Goal: Transaction & Acquisition: Purchase product/service

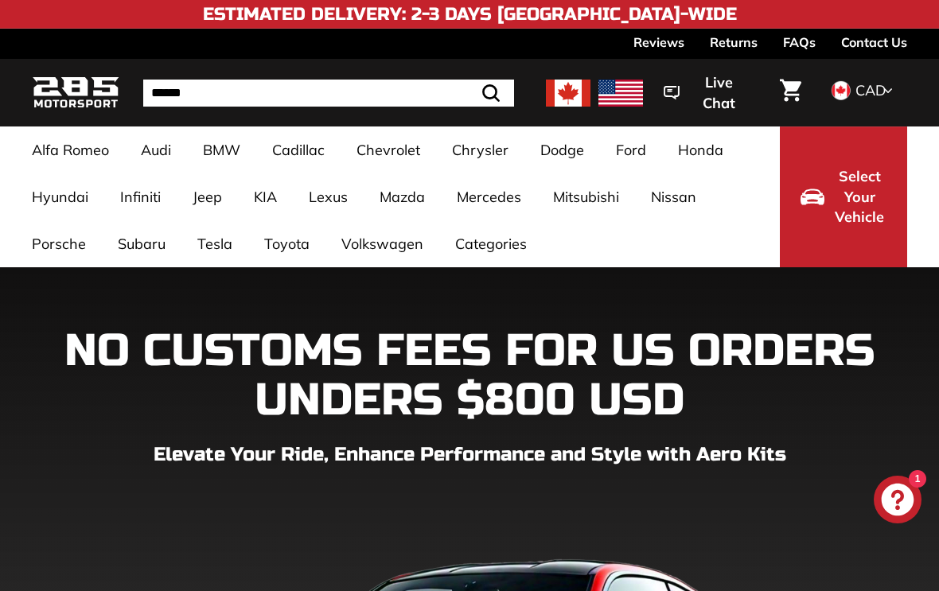
click at [461, 363] on link "Q3 / SQ3 / RSQ3" at bounding box center [461, 357] width 136 height 26
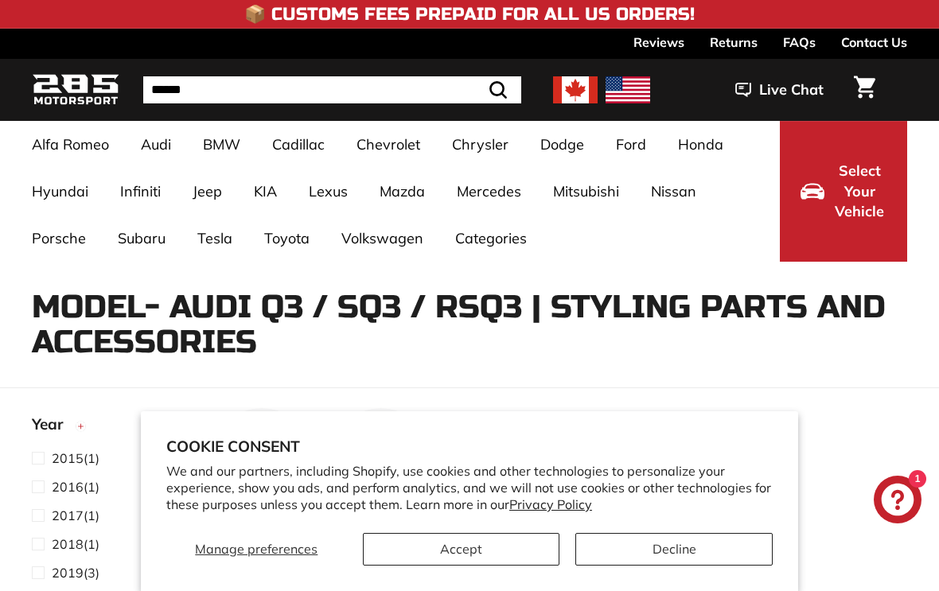
select select "**********"
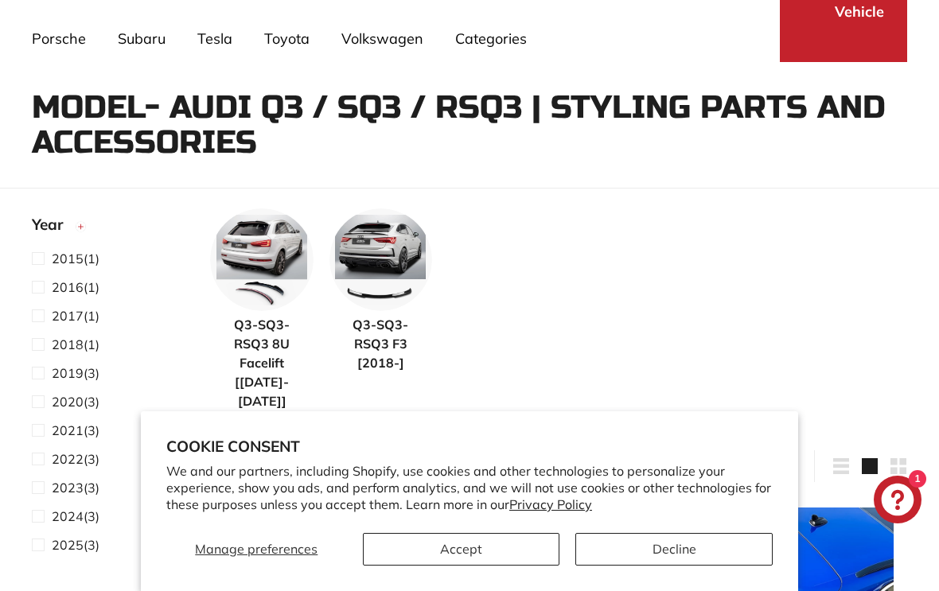
scroll to position [229, 0]
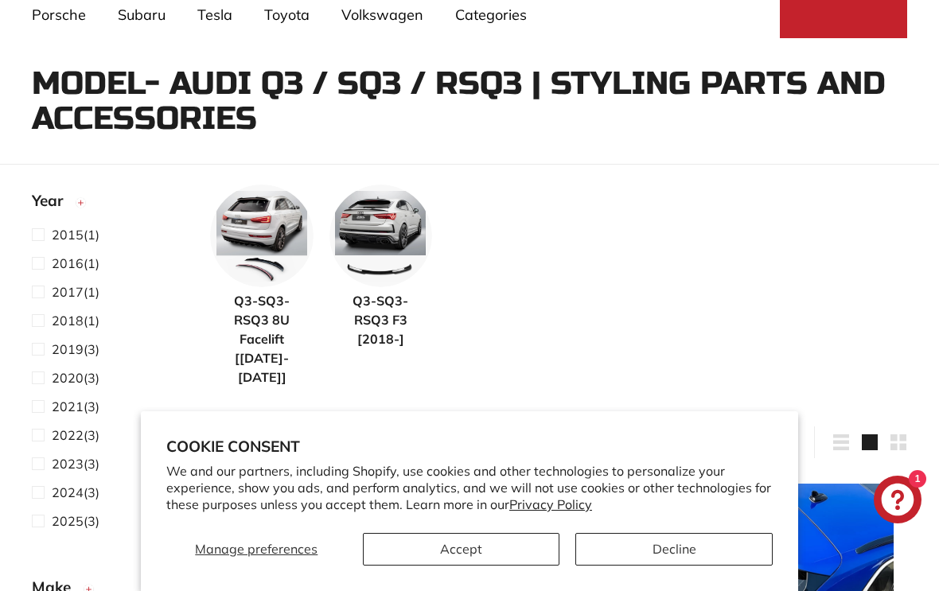
click at [469, 566] on button "Accept" at bounding box center [461, 549] width 197 height 33
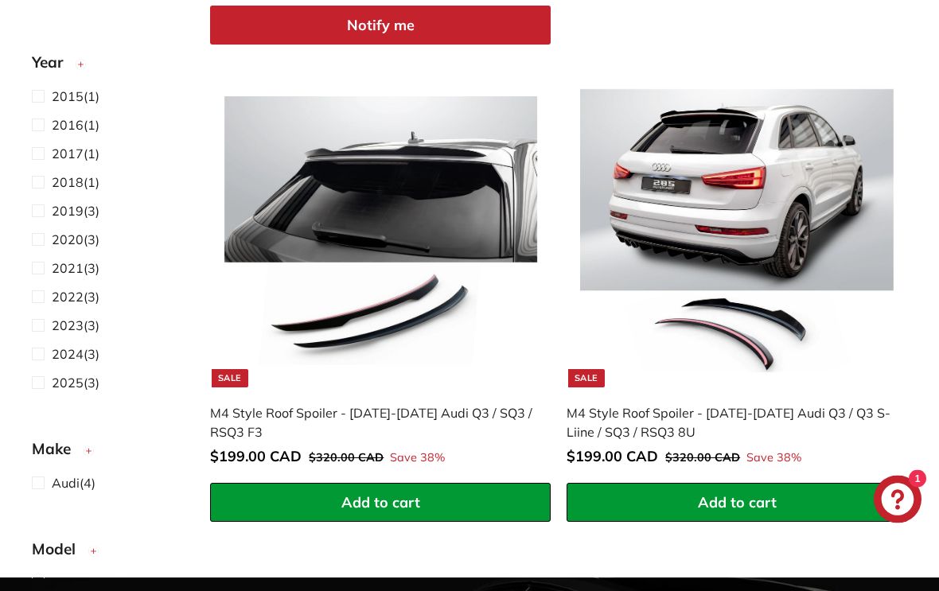
scroll to position [1145, 0]
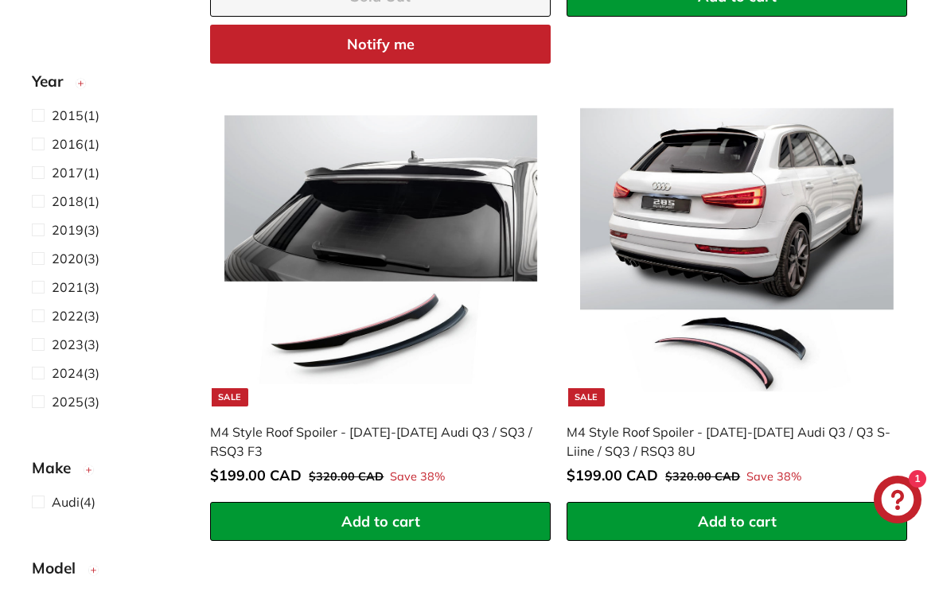
click at [294, 281] on img at bounding box center [380, 249] width 313 height 313
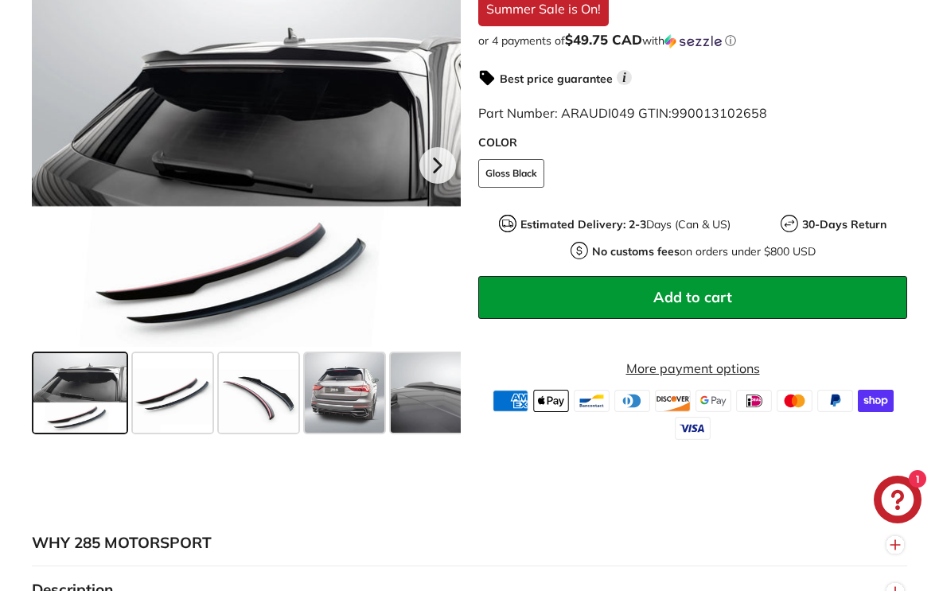
scroll to position [475, 0]
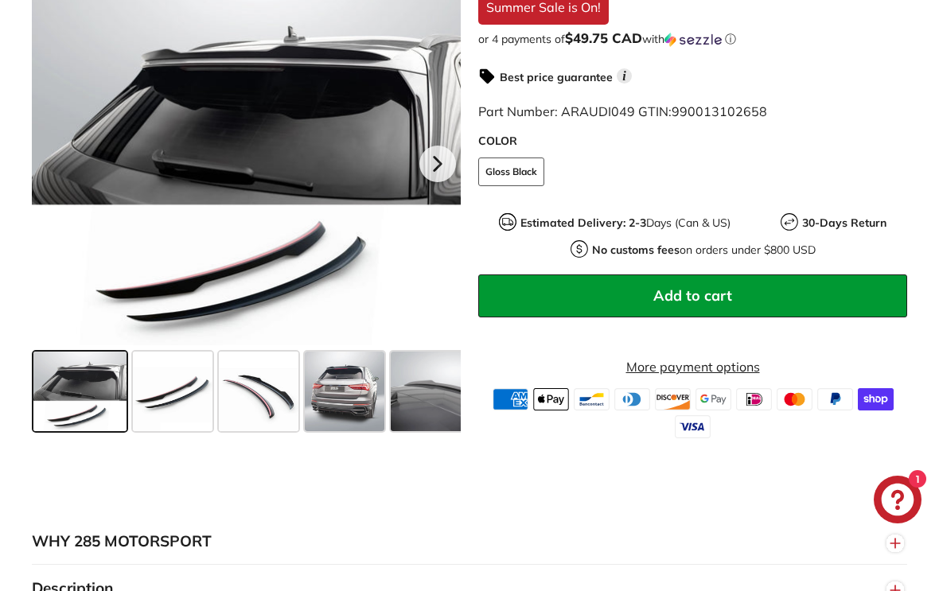
click at [359, 188] on div at bounding box center [246, 161] width 429 height 367
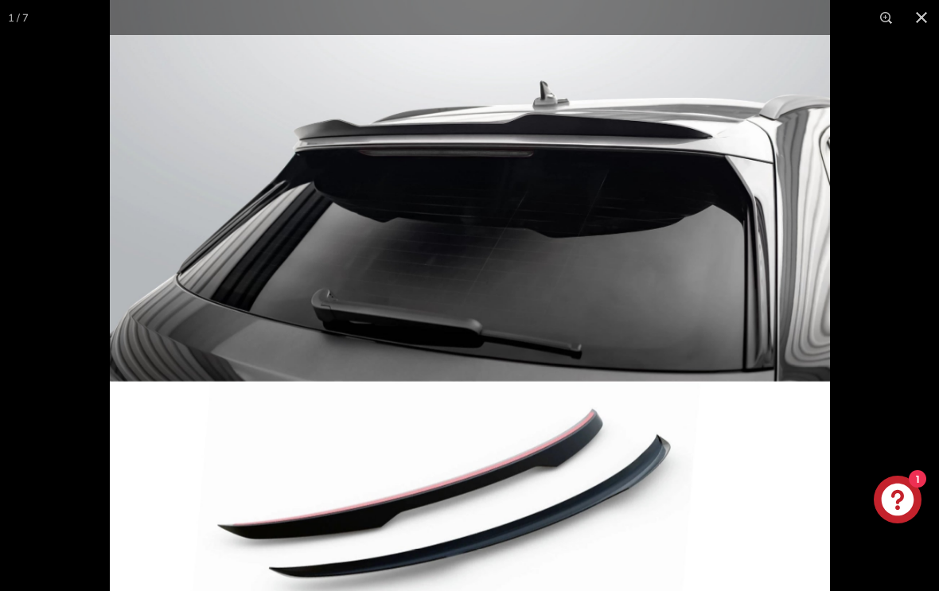
click at [826, 350] on img at bounding box center [470, 308] width 720 height 617
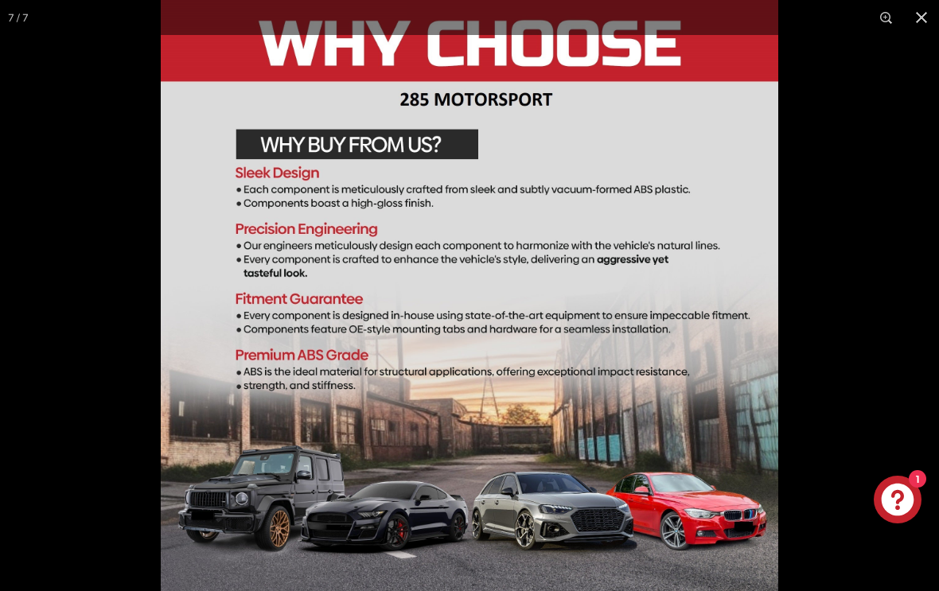
scroll to position [0, 237]
click at [930, 26] on button at bounding box center [921, 17] width 35 height 35
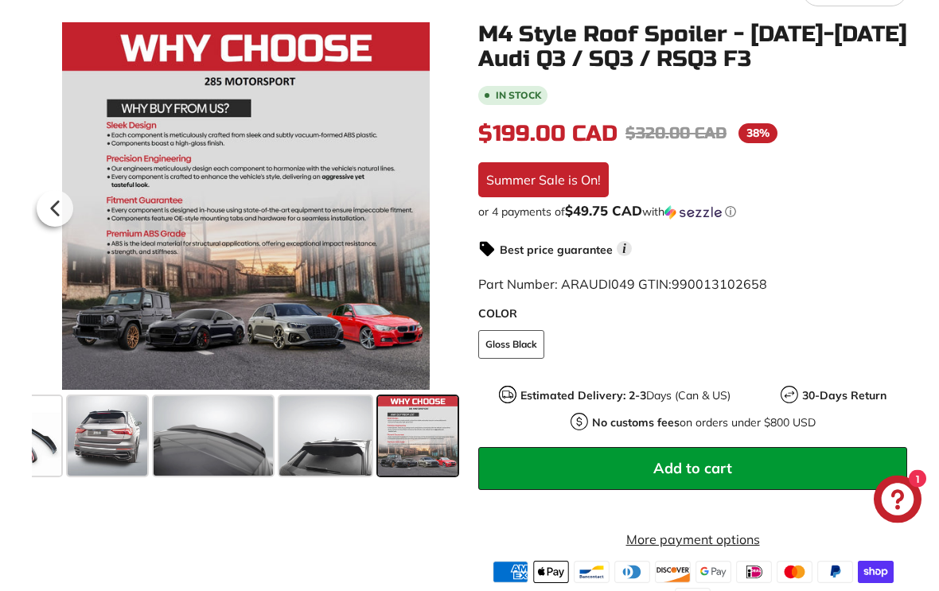
scroll to position [302, 0]
click at [620, 467] on button "Add to cart" at bounding box center [692, 468] width 429 height 43
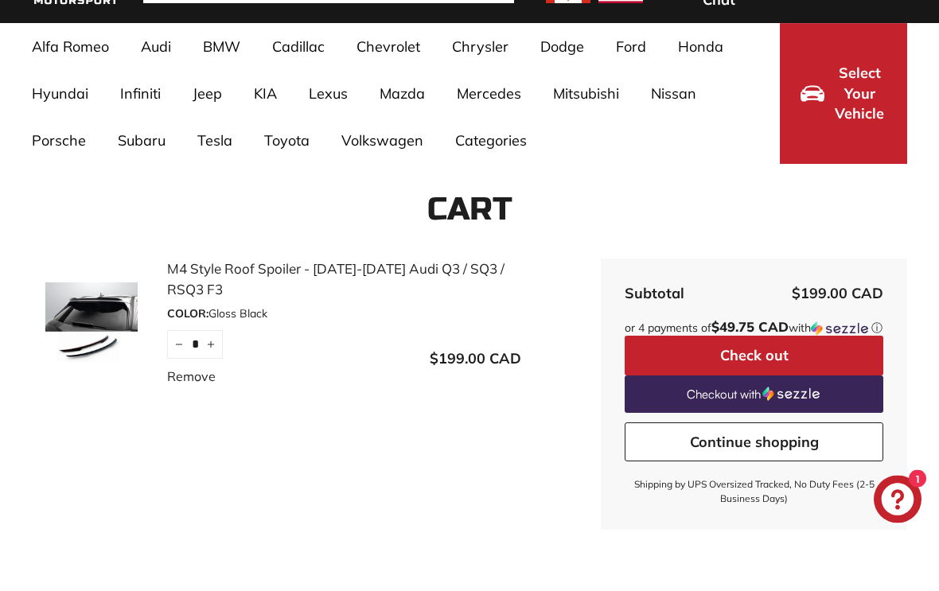
scroll to position [103, 0]
click at [713, 368] on button "Check out" at bounding box center [753, 356] width 259 height 40
